Goal: Task Accomplishment & Management: Complete application form

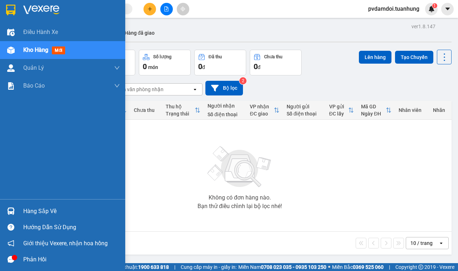
click at [26, 214] on div "Hàng sắp về" at bounding box center [71, 211] width 97 height 11
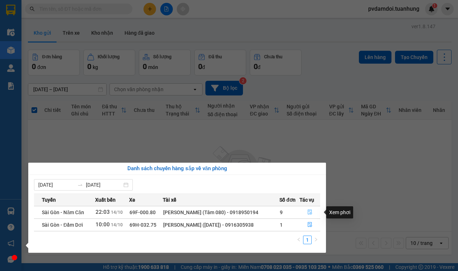
click at [310, 213] on icon "file-done" at bounding box center [310, 212] width 5 height 5
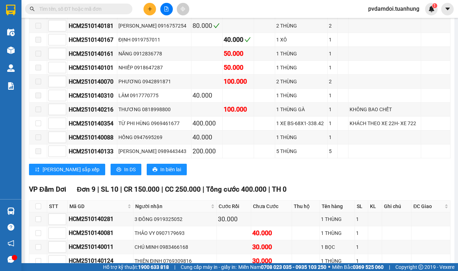
scroll to position [895, 0]
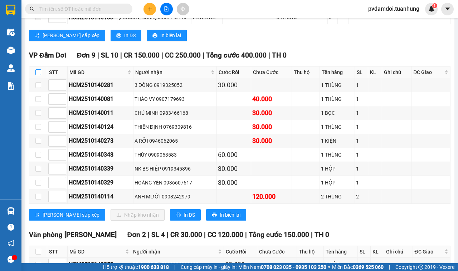
click at [39, 75] on input "checkbox" at bounding box center [38, 72] width 6 height 6
checkbox input "true"
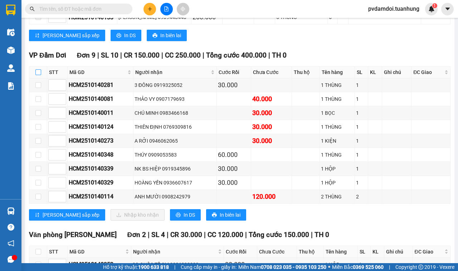
checkbox input "true"
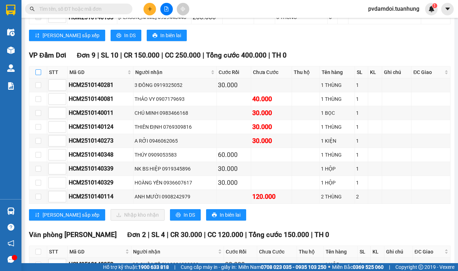
checkbox input "true"
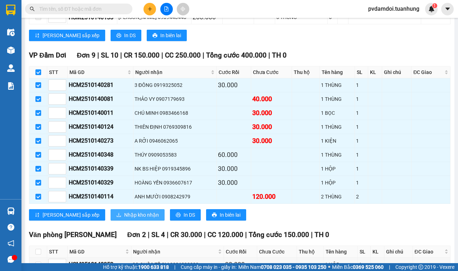
click at [124, 219] on span "Nhập kho nhận" at bounding box center [141, 215] width 35 height 8
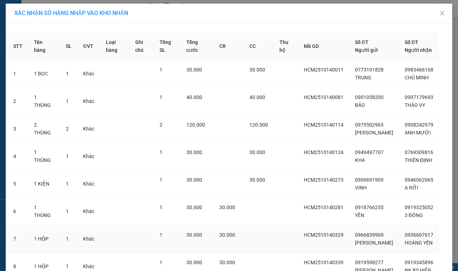
scroll to position [113, 0]
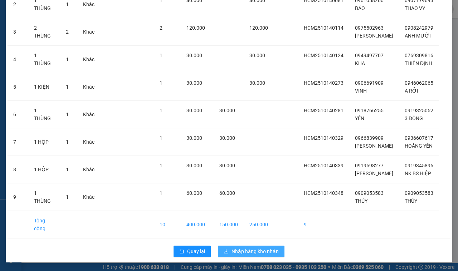
click at [257, 246] on button "Nhập hàng kho nhận" at bounding box center [251, 251] width 67 height 11
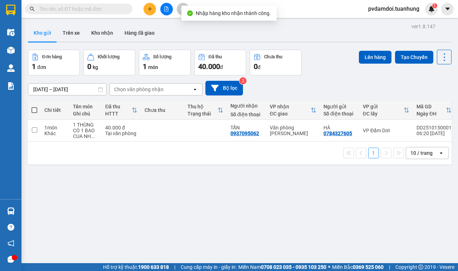
click at [36, 110] on span at bounding box center [35, 110] width 6 height 6
click at [34, 107] on input "checkbox" at bounding box center [34, 107] width 0 height 0
checkbox input "true"
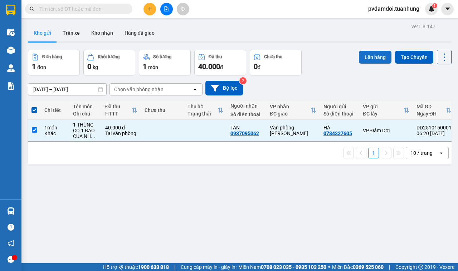
click at [374, 62] on button "Lên hàng" at bounding box center [375, 57] width 33 height 13
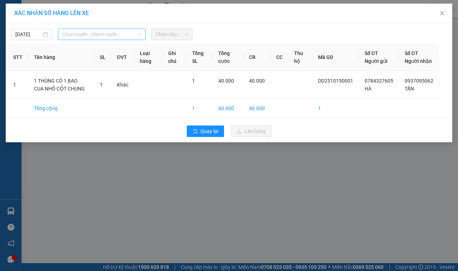
click at [118, 36] on span "Chọn tuyến - nhóm tuyến" at bounding box center [101, 34] width 79 height 11
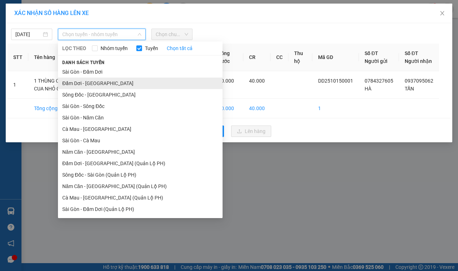
click at [78, 88] on li "Đầm Dơi - [GEOGRAPHIC_DATA]" at bounding box center [140, 83] width 165 height 11
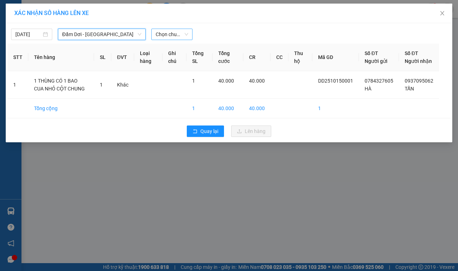
click at [159, 34] on span "Chọn chuyến" at bounding box center [172, 34] width 33 height 11
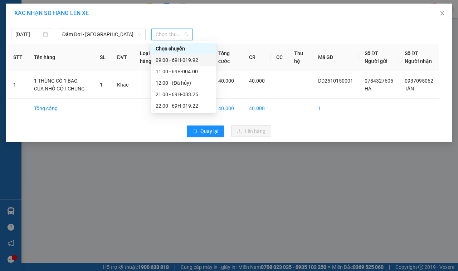
click at [171, 64] on div "09:00 - 69H-019.92" at bounding box center [183, 59] width 64 height 11
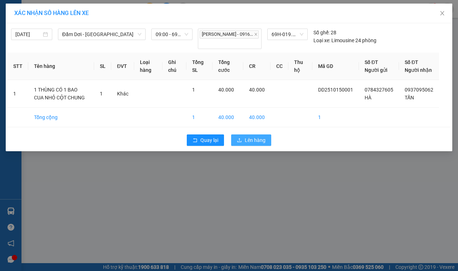
click at [236, 146] on button "Lên hàng" at bounding box center [251, 140] width 40 height 11
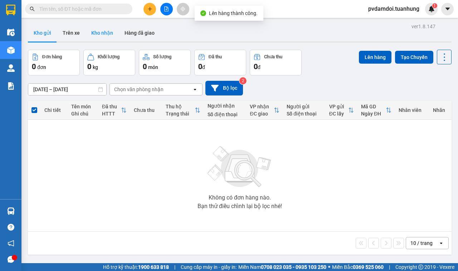
click at [93, 38] on button "Kho nhận" at bounding box center [102, 32] width 33 height 17
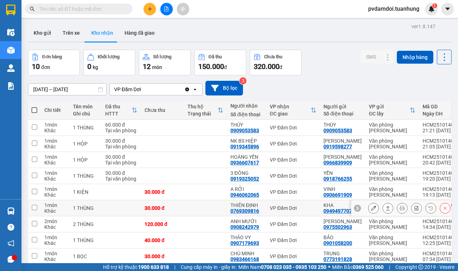
scroll to position [45, 0]
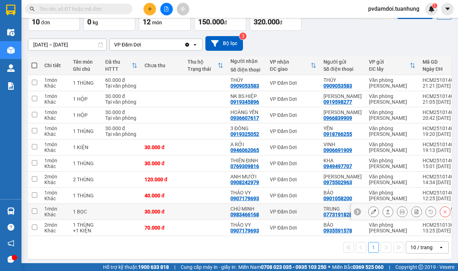
click at [386, 214] on icon at bounding box center [388, 211] width 5 height 5
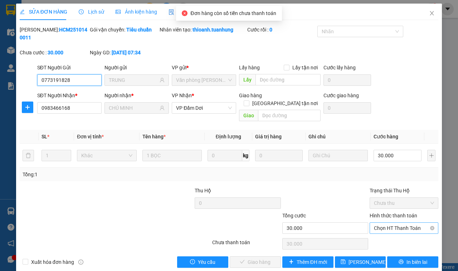
click at [382, 226] on span "Chọn HT Thanh Toán" at bounding box center [404, 228] width 60 height 11
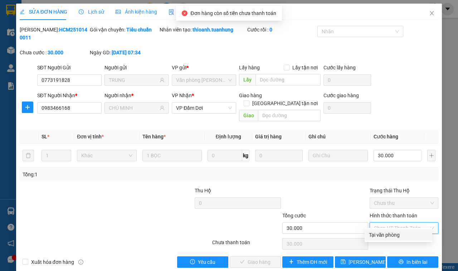
click at [379, 233] on div "Tại văn phòng" at bounding box center [398, 235] width 59 height 8
type input "0"
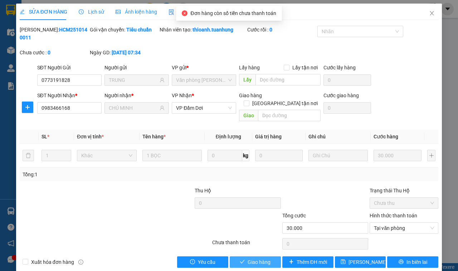
drag, startPoint x: 265, startPoint y: 251, endPoint x: 277, endPoint y: 243, distance: 14.7
click at [266, 257] on button "Giao hàng" at bounding box center [255, 262] width 51 height 11
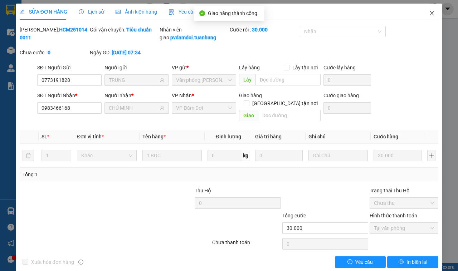
click at [427, 16] on span "Close" at bounding box center [432, 14] width 20 height 20
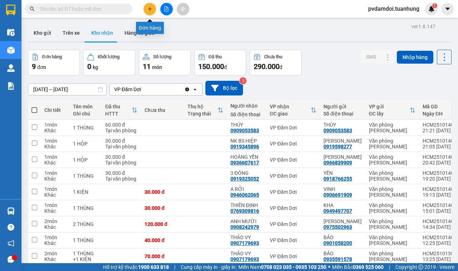
click at [149, 13] on button at bounding box center [150, 9] width 13 height 13
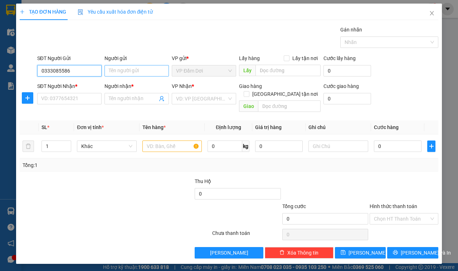
type input "0333085586"
click at [122, 72] on input "Người gửi" at bounding box center [137, 70] width 64 height 11
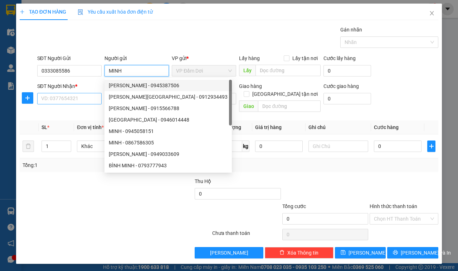
type input "MINH"
click at [69, 98] on input "SĐT Người Nhận *" at bounding box center [69, 98] width 64 height 11
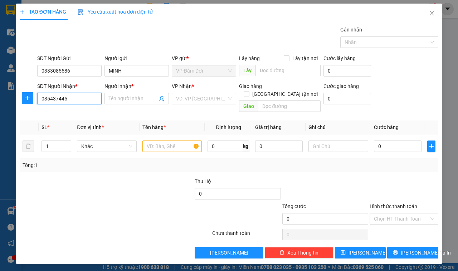
click at [57, 98] on input "035437445" at bounding box center [69, 98] width 64 height 11
type input "0354378445"
click at [138, 97] on input "Người nhận *" at bounding box center [133, 99] width 49 height 8
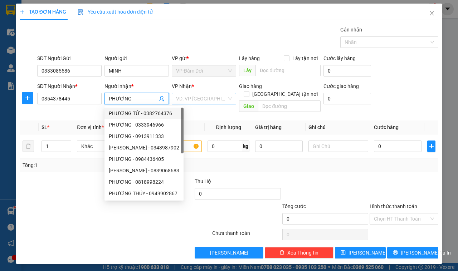
type input "PHƯƠNG"
click at [197, 103] on input "search" at bounding box center [201, 98] width 51 height 11
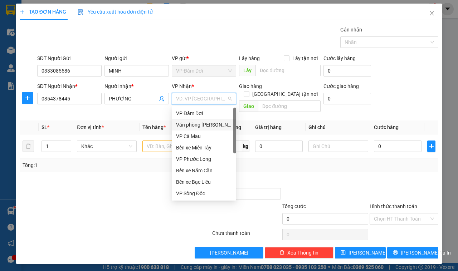
click at [205, 122] on div "Văn phòng [PERSON_NAME]" at bounding box center [204, 125] width 56 height 8
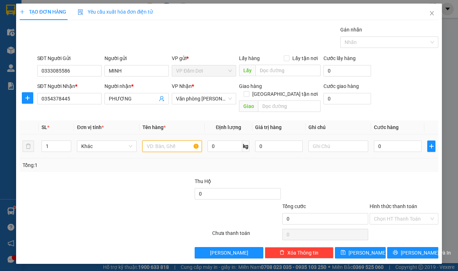
click at [180, 141] on input "text" at bounding box center [172, 146] width 60 height 11
type input "1 THÙNG"
click at [388, 141] on input "0" at bounding box center [398, 146] width 48 height 11
type input "003"
type input "3"
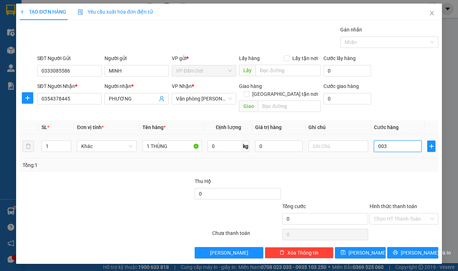
type input "3"
type input "0.030"
type input "30"
click at [413, 105] on div "SĐT Người Nhận * 0354378445 Người nhận * PHƯƠNG VP Nhận * Văn phòng [PERSON_NAM…" at bounding box center [238, 98] width 404 height 33
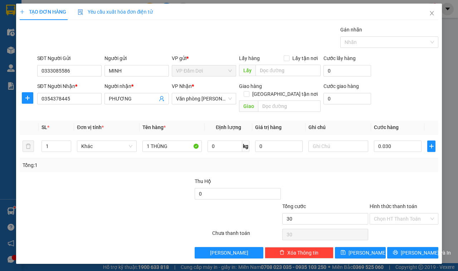
type input "30.000"
click at [401, 214] on input "Hình thức thanh toán" at bounding box center [401, 219] width 55 height 11
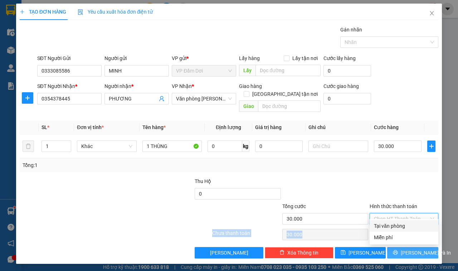
drag, startPoint x: 401, startPoint y: 218, endPoint x: 394, endPoint y: 250, distance: 32.6
click at [397, 237] on div "Transit Pickup Surcharge Ids Transit Deliver Surcharge Ids Transit Deliver Surc…" at bounding box center [229, 142] width 419 height 233
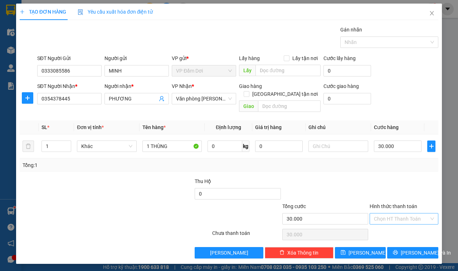
click at [394, 215] on input "Hình thức thanh toán" at bounding box center [401, 219] width 55 height 11
click at [396, 229] on div "Tại văn phòng" at bounding box center [404, 226] width 60 height 8
type input "0"
click at [403, 247] on button "[PERSON_NAME] và In" at bounding box center [412, 252] width 51 height 11
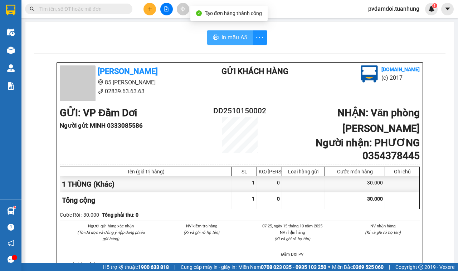
click at [233, 36] on span "In mẫu A5" at bounding box center [235, 37] width 26 height 9
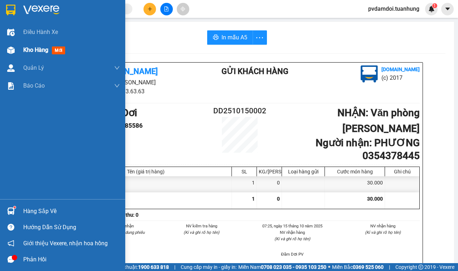
click at [32, 54] on div "Kho hàng mới" at bounding box center [45, 49] width 45 height 9
